Goal: Task Accomplishment & Management: Manage account settings

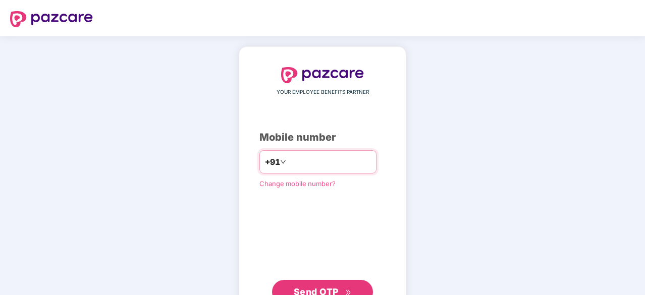
click at [296, 157] on input "number" at bounding box center [329, 162] width 83 height 16
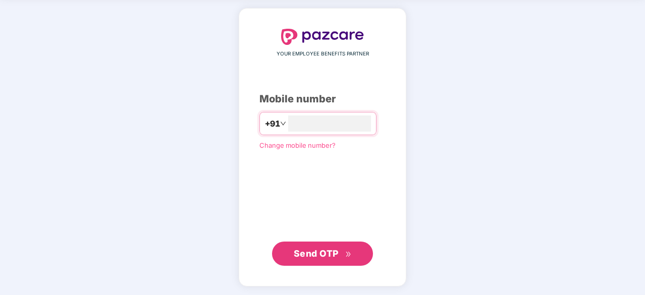
type input "**********"
click at [359, 256] on button "Send OTP" at bounding box center [322, 254] width 101 height 24
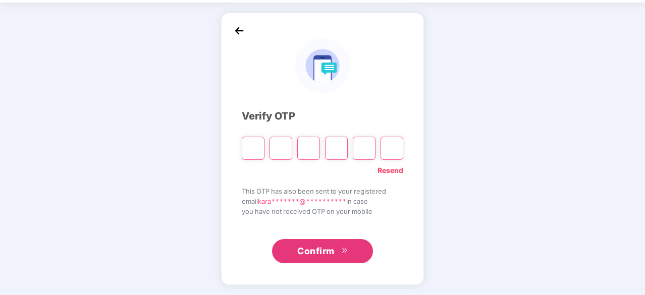
scroll to position [33, 0]
paste input "*"
type input "*"
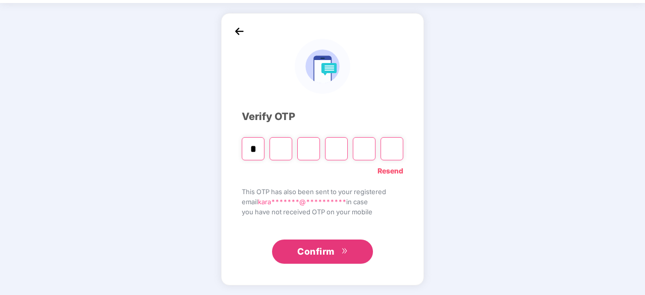
type input "*"
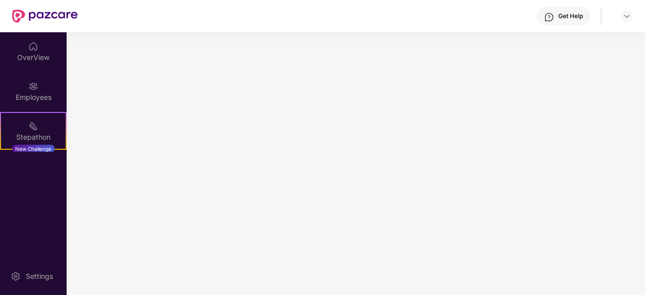
scroll to position [0, 0]
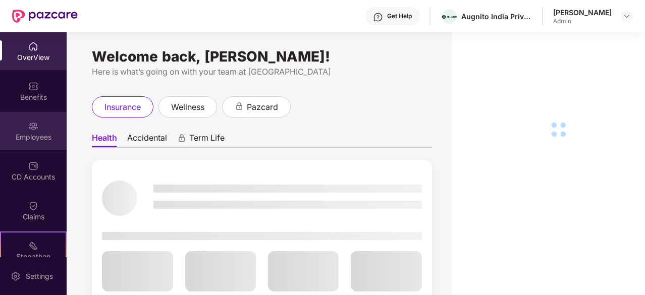
click at [35, 131] on div "Employees" at bounding box center [33, 131] width 67 height 38
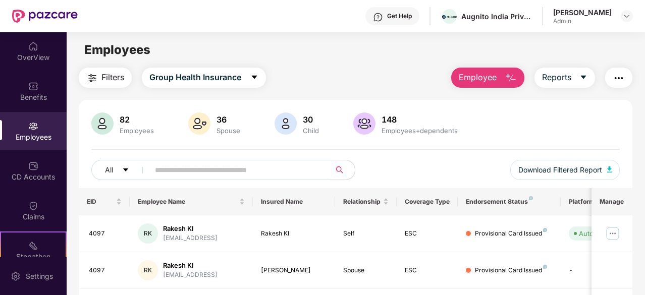
click at [242, 174] on input "text" at bounding box center [236, 169] width 162 height 15
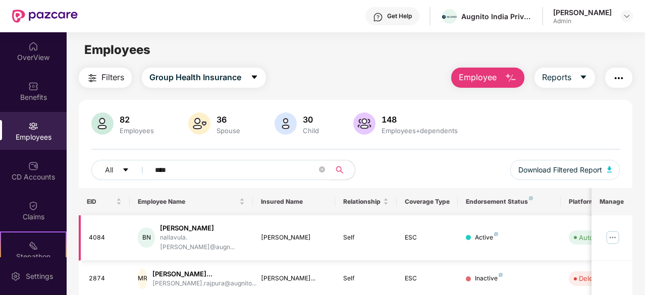
type input "****"
click at [616, 234] on img at bounding box center [612, 238] width 16 height 16
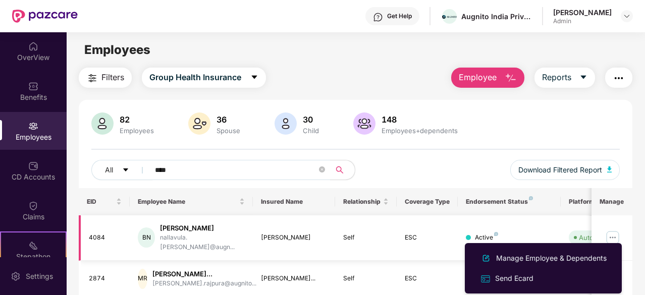
click at [366, 234] on div "Self" at bounding box center [365, 238] width 45 height 10
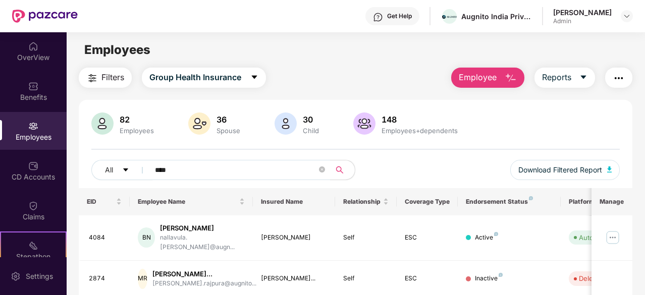
click at [507, 73] on img "button" at bounding box center [511, 78] width 12 height 12
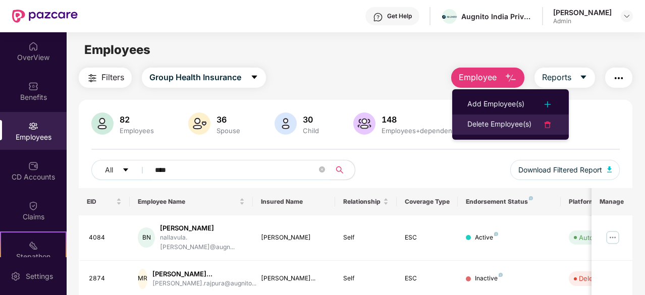
click at [514, 125] on div "Delete Employee(s)" at bounding box center [499, 125] width 64 height 12
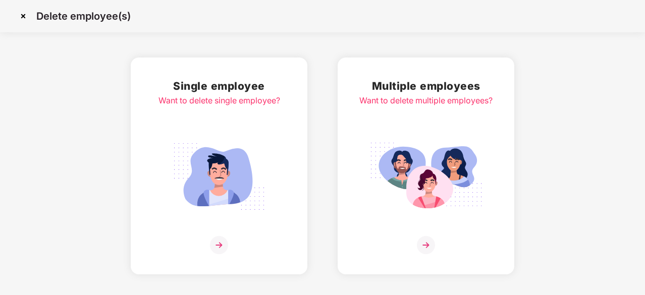
click at [262, 98] on div "Want to delete single employee?" at bounding box center [219, 100] width 122 height 13
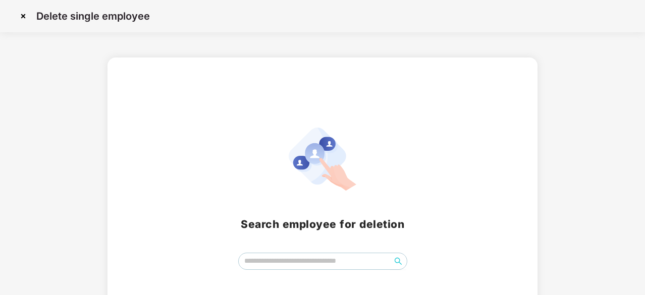
scroll to position [44, 0]
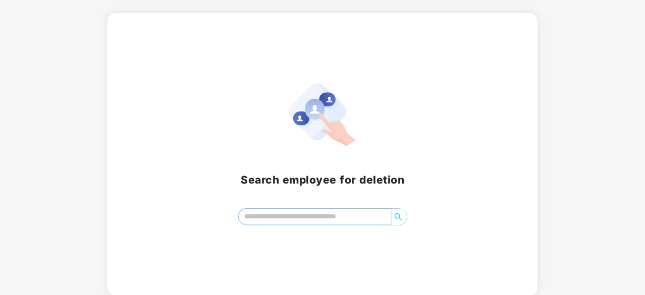
click at [298, 220] on input "search" at bounding box center [315, 216] width 152 height 15
type input "****"
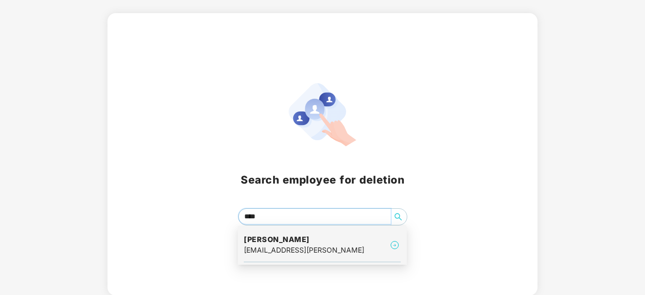
click at [307, 246] on div "[EMAIL_ADDRESS][PERSON_NAME]" at bounding box center [304, 250] width 121 height 11
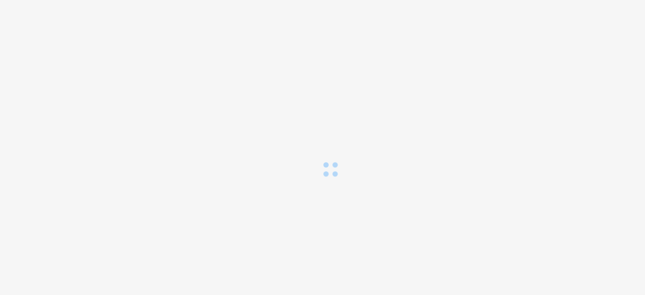
scroll to position [0, 0]
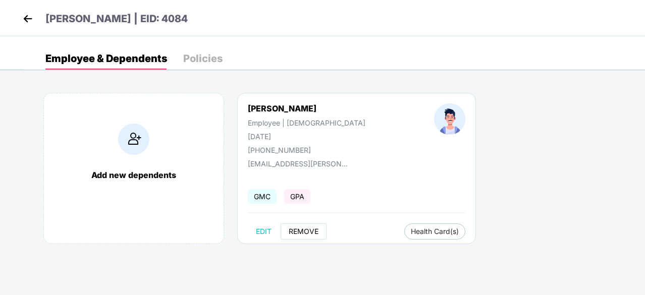
click at [300, 236] on button "REMOVE" at bounding box center [304, 232] width 46 height 16
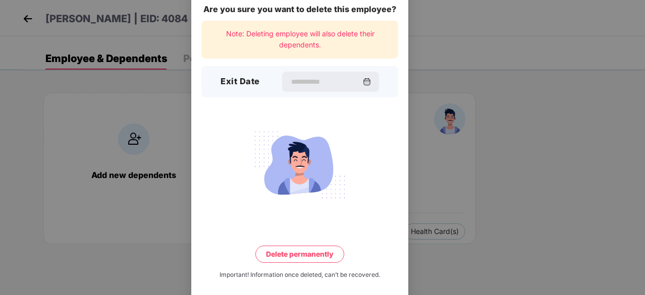
scroll to position [26, 0]
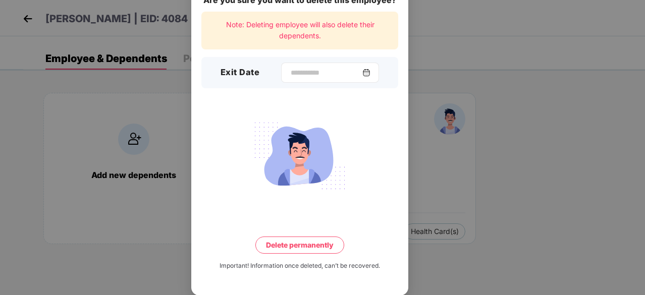
click at [367, 71] on img at bounding box center [366, 73] width 8 height 8
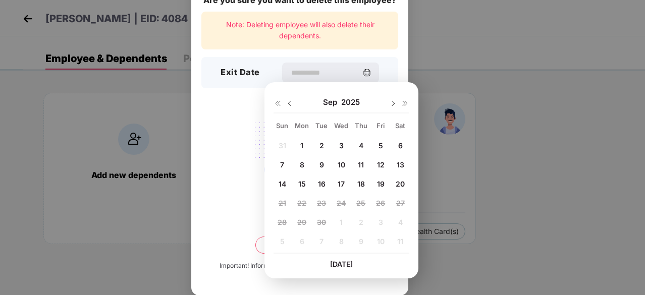
click at [380, 181] on span "19" at bounding box center [381, 184] width 8 height 9
type input "**********"
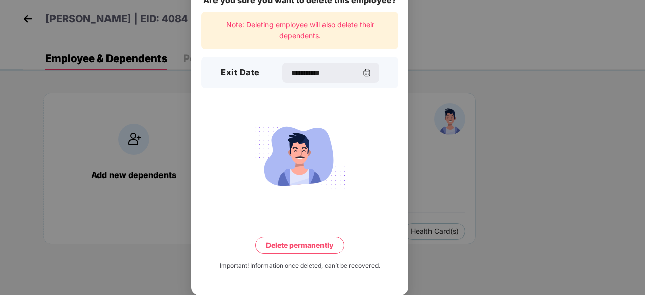
click at [331, 241] on button "Delete permanently" at bounding box center [299, 245] width 89 height 17
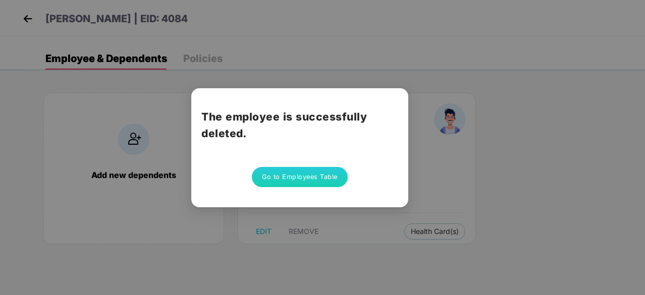
click at [311, 178] on button "Go to Employees Table" at bounding box center [300, 177] width 96 height 20
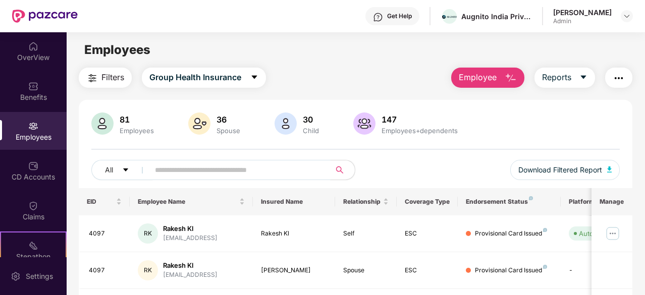
click at [307, 177] on span at bounding box center [237, 170] width 188 height 20
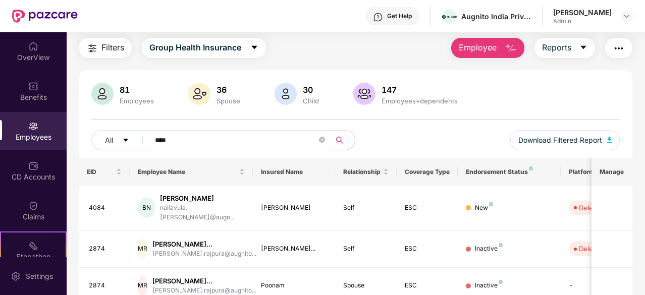
scroll to position [8, 0]
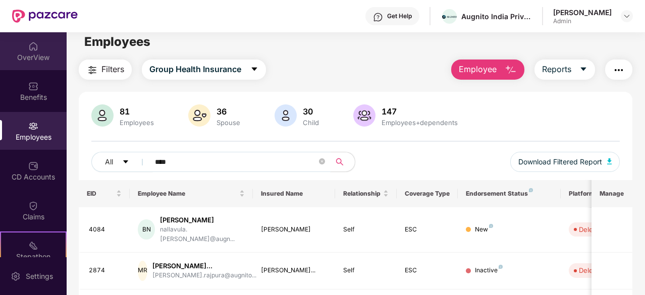
type input "****"
click at [31, 59] on div "OverView" at bounding box center [33, 57] width 67 height 10
